Goal: Task Accomplishment & Management: Manage account settings

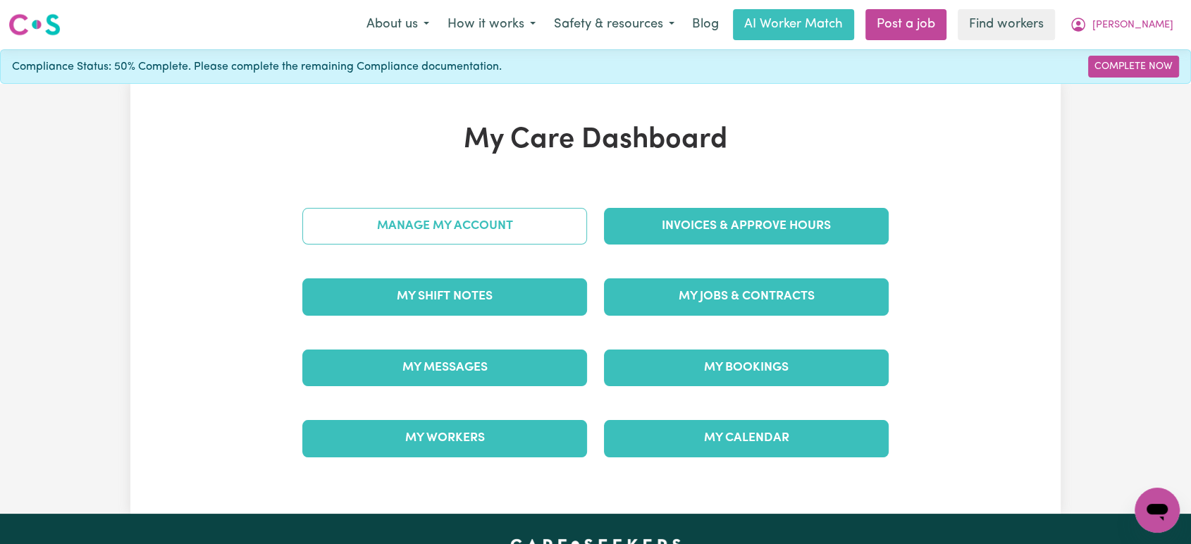
click at [478, 235] on link "Manage My Account" at bounding box center [444, 226] width 285 height 37
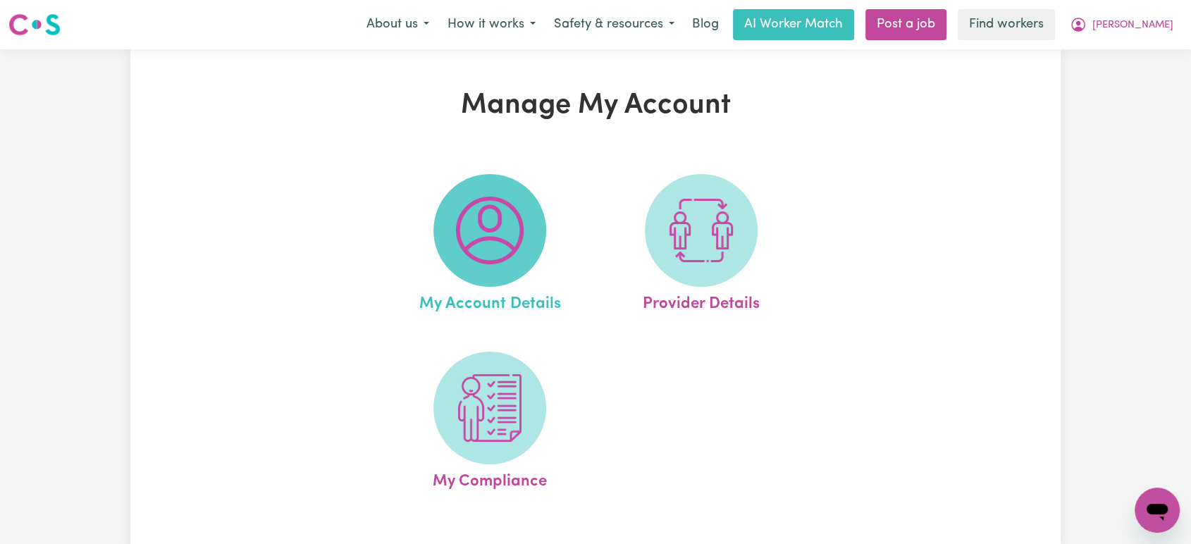
click at [471, 270] on span at bounding box center [489, 230] width 113 height 113
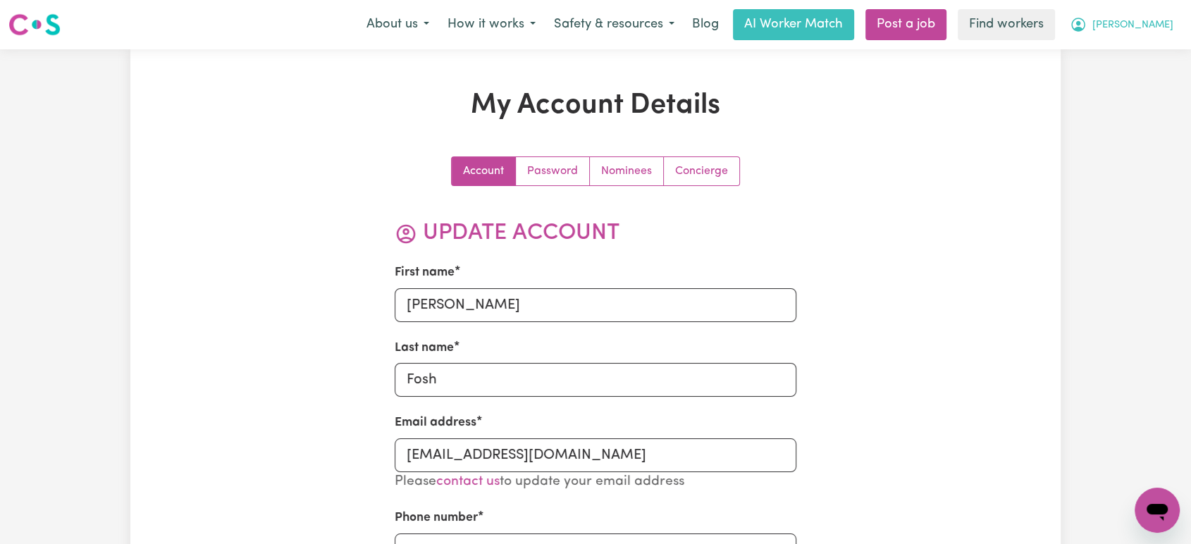
click at [1137, 22] on span "[PERSON_NAME]" at bounding box center [1132, 25] width 81 height 15
click at [1140, 53] on link "My Dashboard" at bounding box center [1125, 55] width 111 height 27
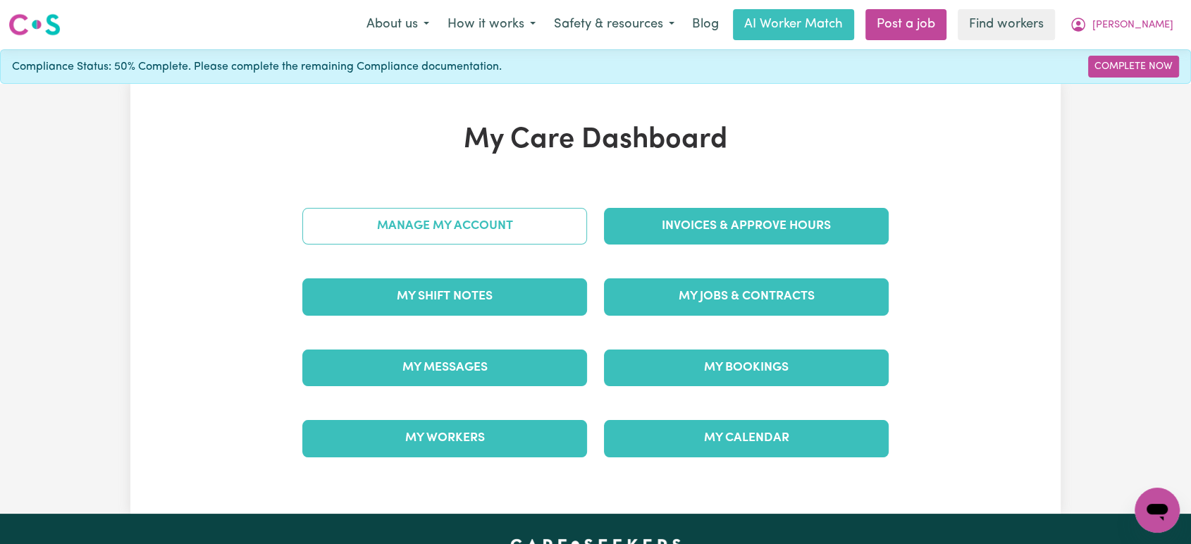
click at [498, 229] on link "Manage My Account" at bounding box center [444, 226] width 285 height 37
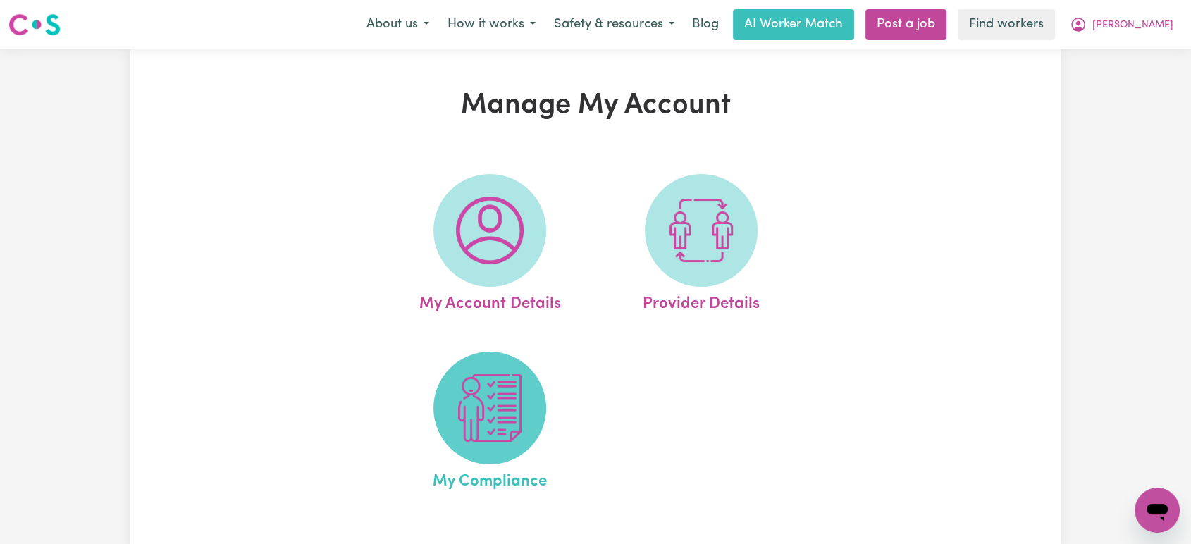
click at [504, 404] on img at bounding box center [490, 408] width 68 height 68
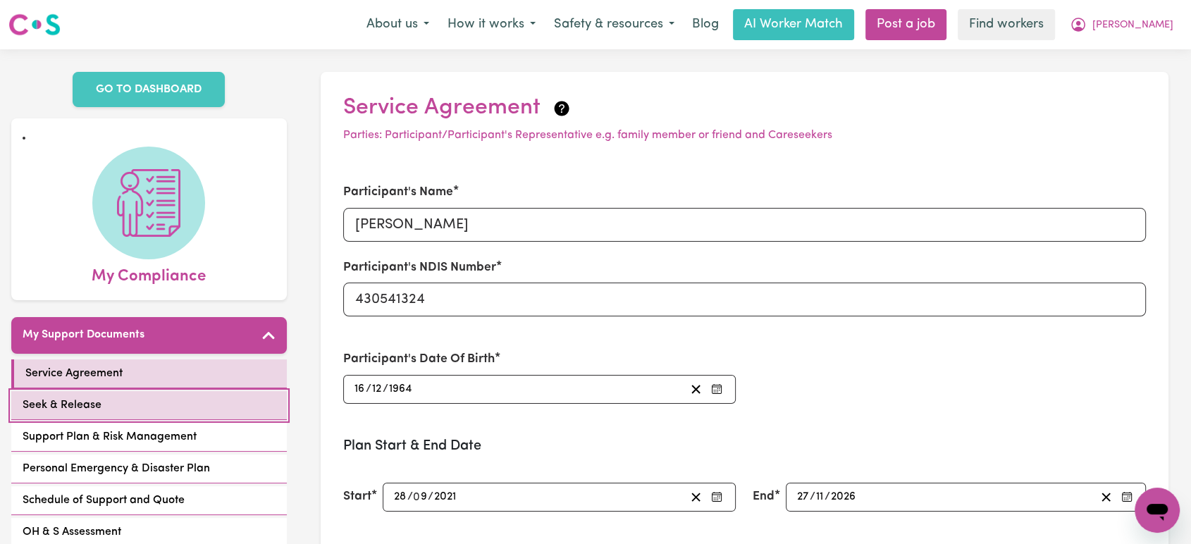
click at [151, 393] on link "Seek & Release" at bounding box center [148, 405] width 275 height 29
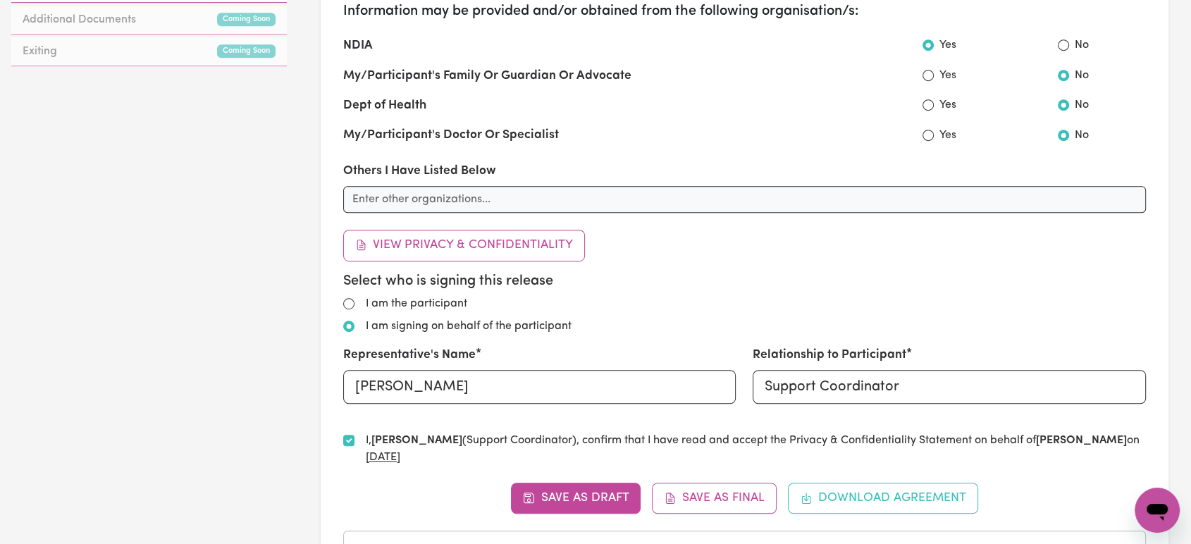
scroll to position [861, 0]
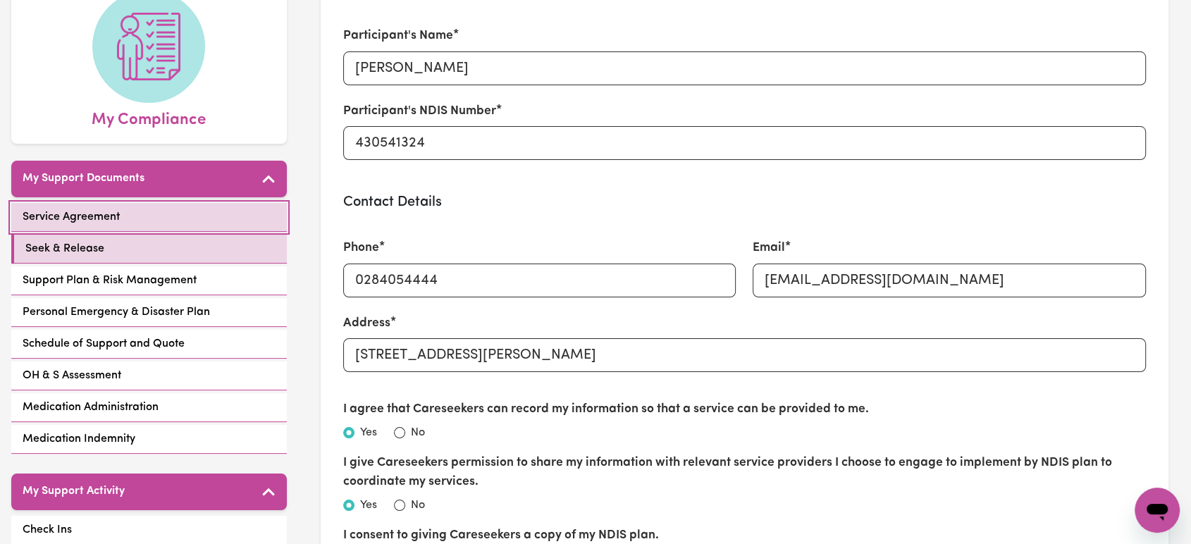
click at [174, 203] on link "Service Agreement" at bounding box center [148, 217] width 275 height 29
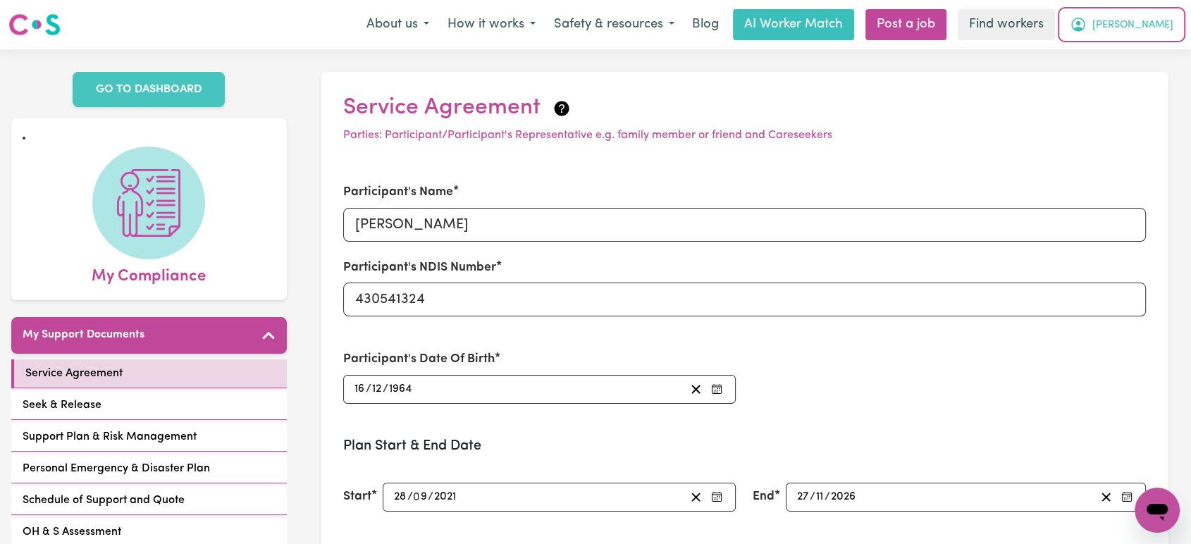
click at [1150, 36] on button "[PERSON_NAME]" at bounding box center [1121, 25] width 122 height 30
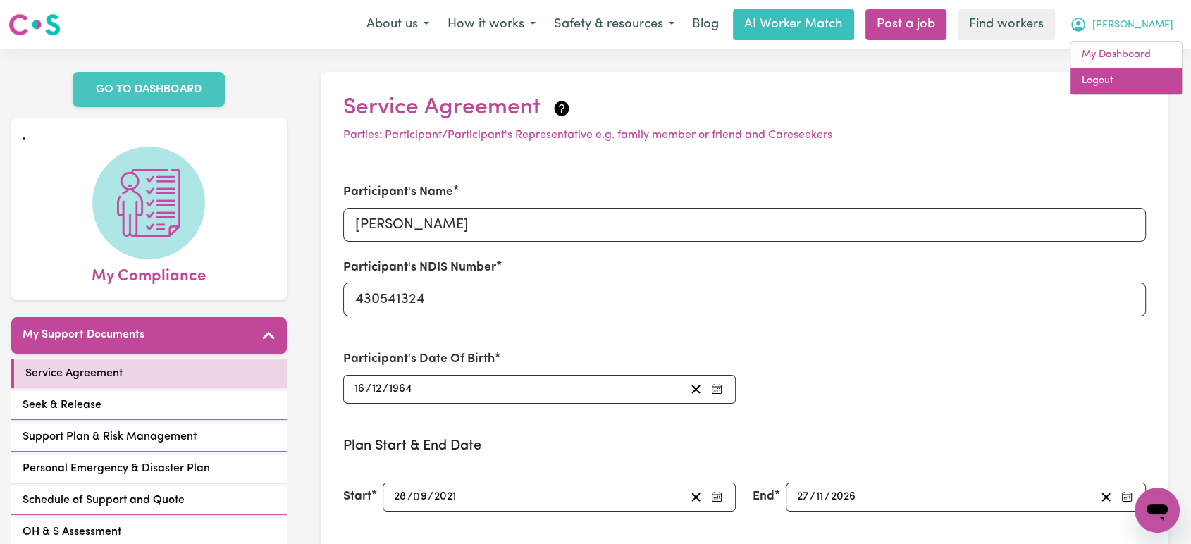
click at [1144, 81] on link "Logout" at bounding box center [1125, 81] width 111 height 27
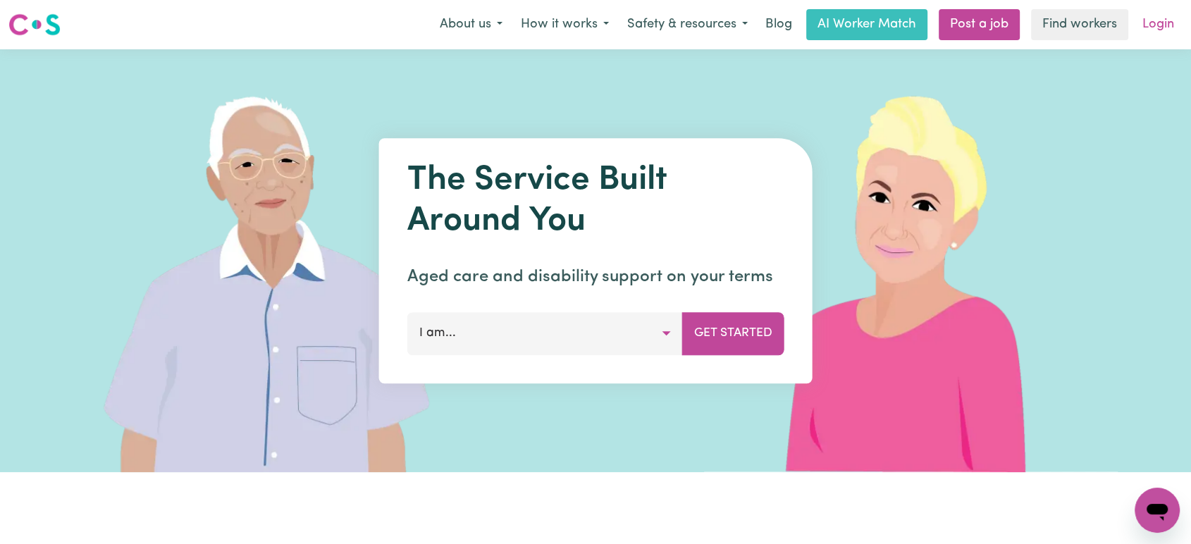
click at [1155, 31] on link "Login" at bounding box center [1157, 24] width 49 height 31
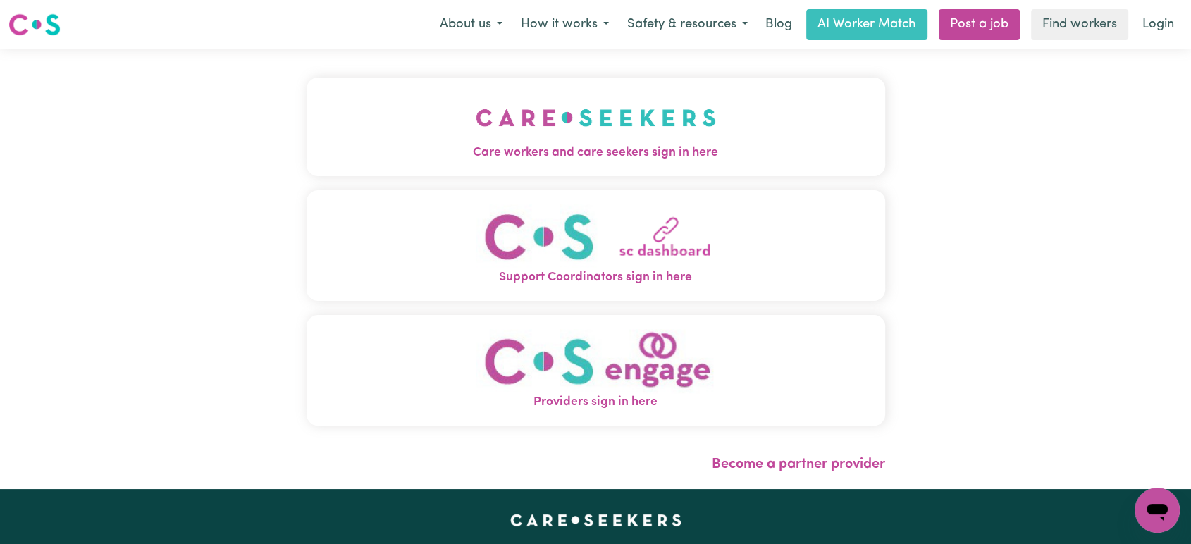
click at [476, 110] on img "Care workers and care seekers sign in here" at bounding box center [596, 118] width 240 height 52
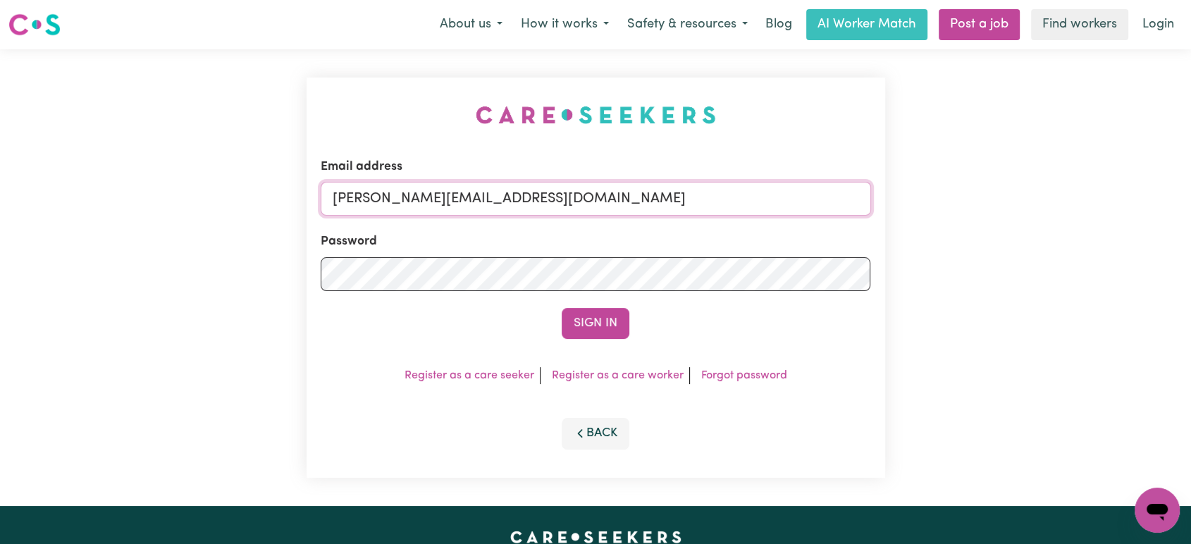
drag, startPoint x: 547, startPoint y: 205, endPoint x: 547, endPoint y: 214, distance: 9.2
click at [547, 205] on input "[PERSON_NAME][EMAIL_ADDRESS][DOMAIN_NAME]" at bounding box center [596, 199] width 550 height 34
click at [674, 174] on div "Email address [EMAIL_ADDRESS][DOMAIN_NAME]" at bounding box center [596, 187] width 550 height 58
paste input "parisdalati"
drag, startPoint x: 404, startPoint y: 199, endPoint x: 683, endPoint y: 201, distance: 279.0
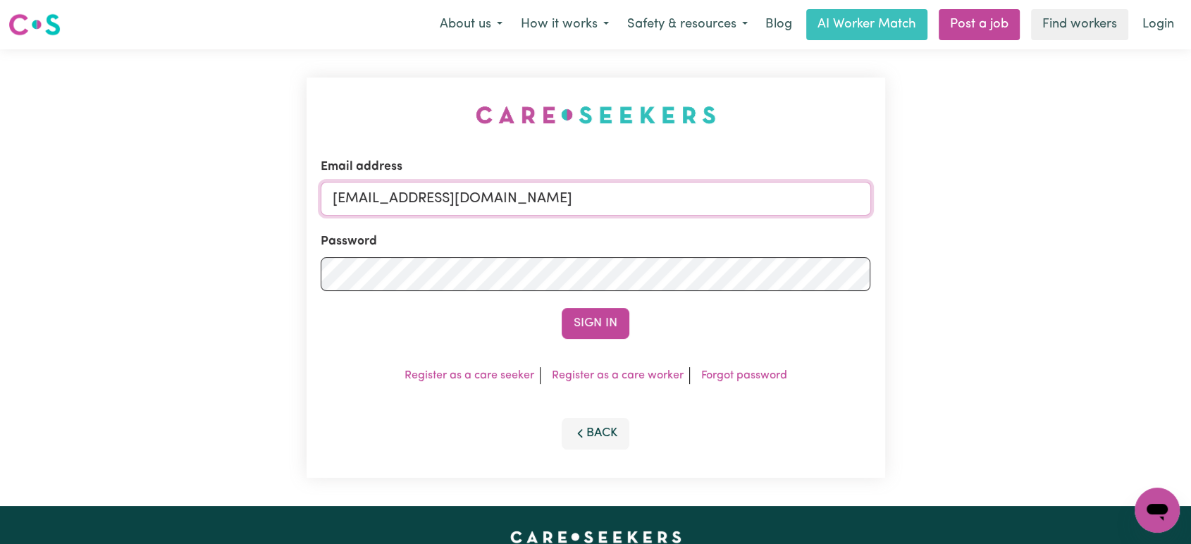
click at [683, 201] on input "[EMAIL_ADDRESS][DOMAIN_NAME]" at bounding box center [596, 199] width 550 height 34
type input "[EMAIL_ADDRESS][DOMAIN_NAME]"
click at [609, 320] on button "Sign In" at bounding box center [595, 323] width 68 height 31
